Goal: Find specific page/section

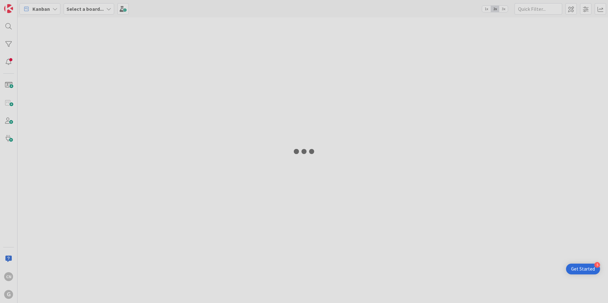
type input "louv"
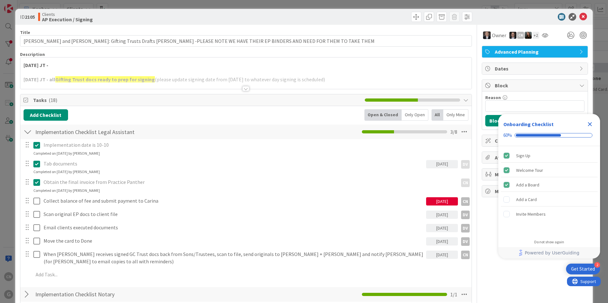
click at [24, 66] on strong "[DATE] JT -" at bounding box center [36, 65] width 25 height 6
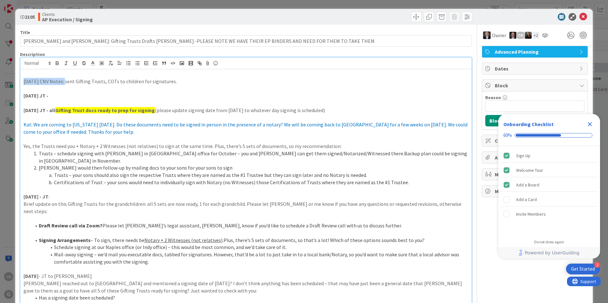
drag, startPoint x: 64, startPoint y: 80, endPoint x: 16, endPoint y: 83, distance: 48.1
drag, startPoint x: 55, startPoint y: 62, endPoint x: 78, endPoint y: 107, distance: 49.5
click at [55, 63] on icon "button" at bounding box center [57, 63] width 6 height 6
click at [107, 92] on p "[DATE] JT -" at bounding box center [246, 95] width 445 height 7
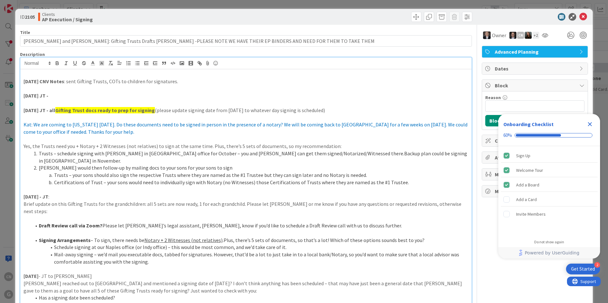
click at [590, 125] on icon "Close Checklist" at bounding box center [590, 124] width 4 height 4
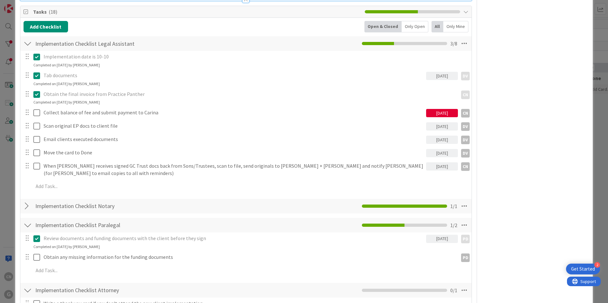
scroll to position [763, 0]
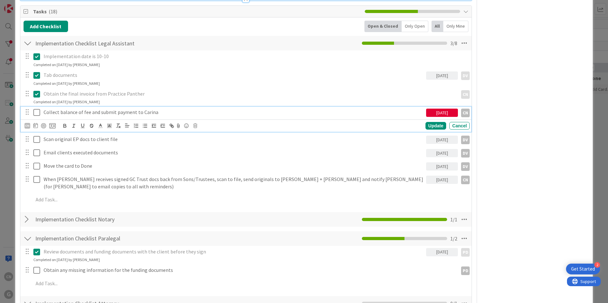
click at [36, 109] on icon at bounding box center [36, 113] width 7 height 8
